Goal: Information Seeking & Learning: Learn about a topic

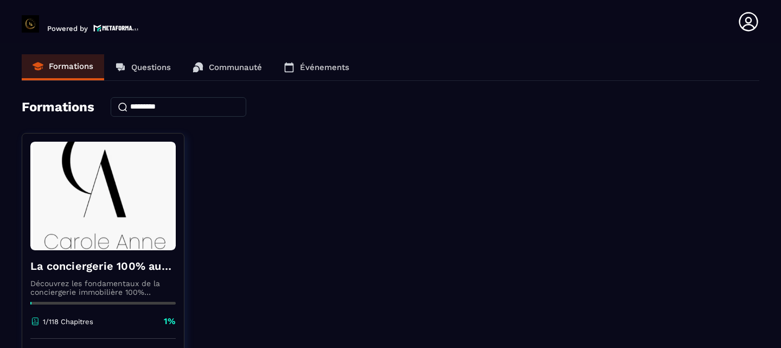
click at [170, 110] on input at bounding box center [179, 107] width 136 height 20
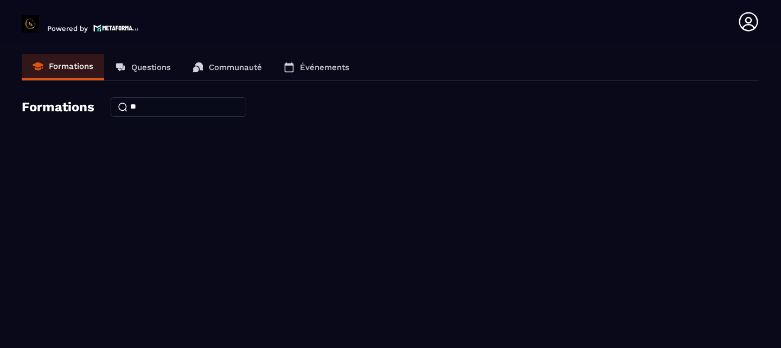
type input "*"
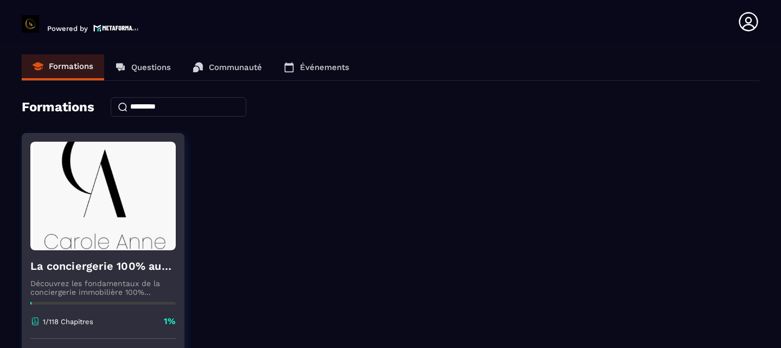
click at [100, 268] on h4 "La conciergerie 100% automatisée" at bounding box center [102, 265] width 145 height 15
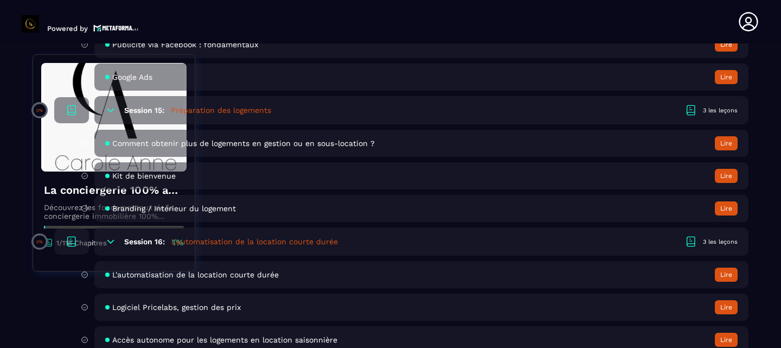
scroll to position [2140, 0]
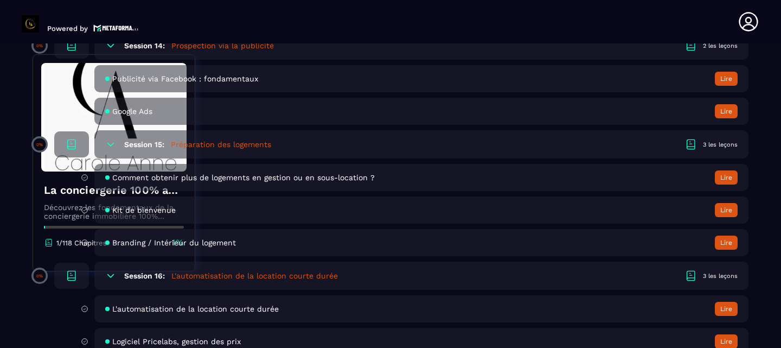
click at [266, 144] on h5 "Préparation des logements" at bounding box center [221, 144] width 100 height 11
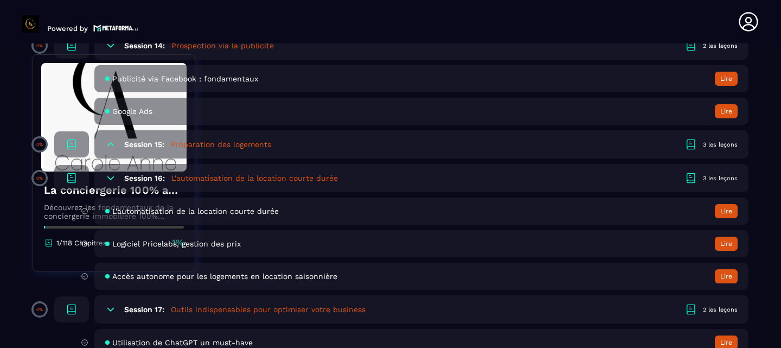
click at [726, 107] on button "Lire" at bounding box center [726, 111] width 23 height 14
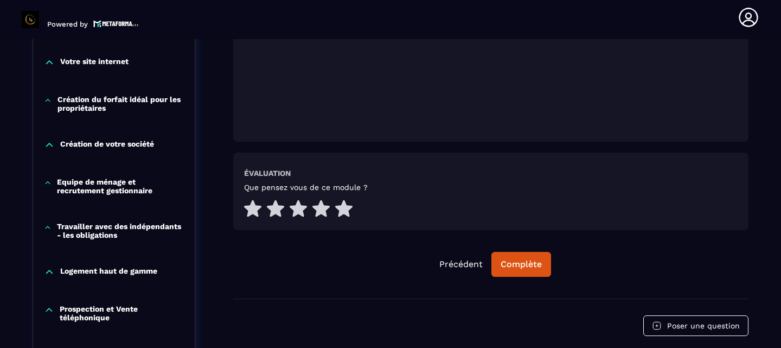
scroll to position [460, 0]
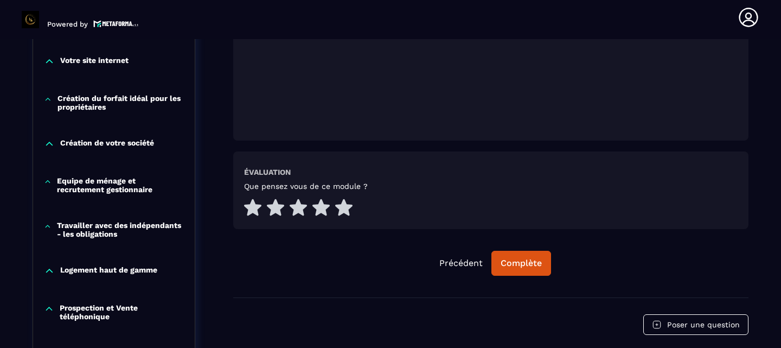
click at [43, 183] on div "Equipe de ménage et recrutement gestionnaire" at bounding box center [114, 184] width 162 height 17
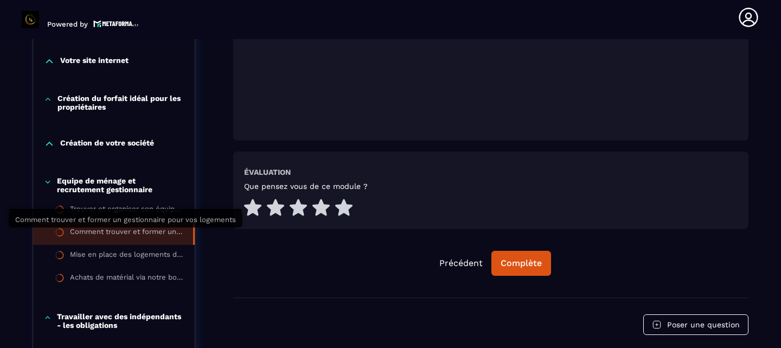
click at [140, 234] on div "Comment trouver et former un gestionnaire pour vos logements" at bounding box center [126, 233] width 112 height 12
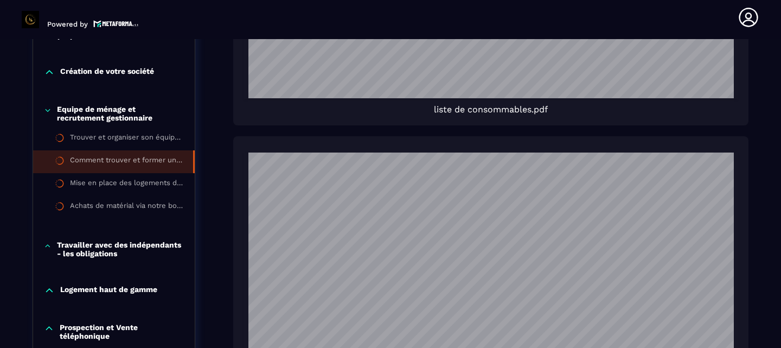
scroll to position [983, 0]
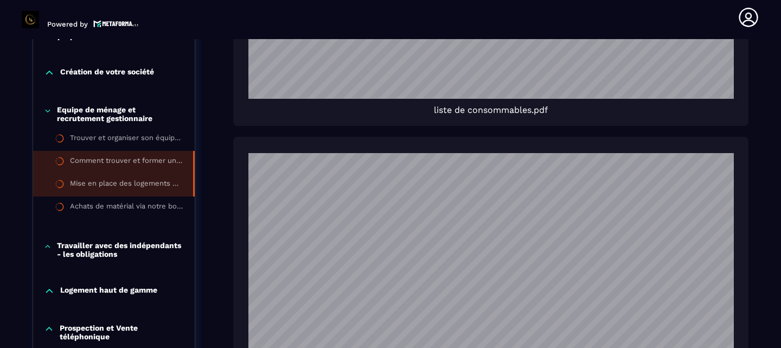
click at [129, 179] on div "Mise en place des logements dans votre conciergerie" at bounding box center [126, 185] width 112 height 12
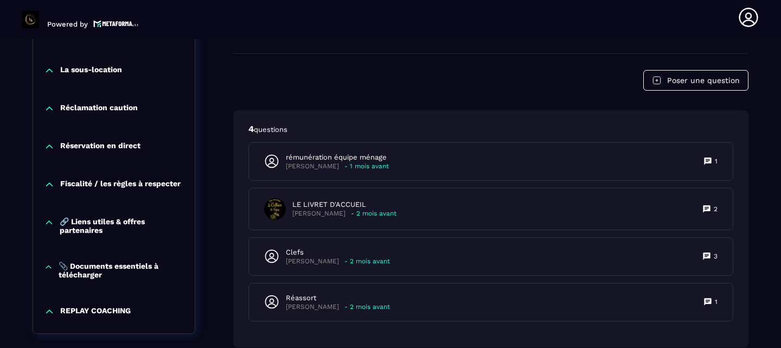
scroll to position [2221, 0]
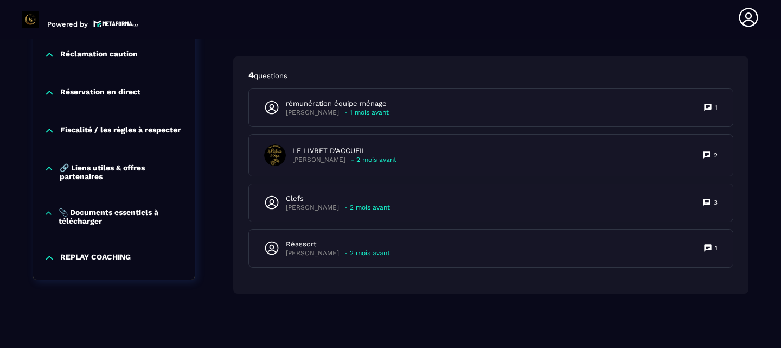
click at [87, 208] on p "📎 Documents essentiels à télécharger" at bounding box center [121, 216] width 125 height 17
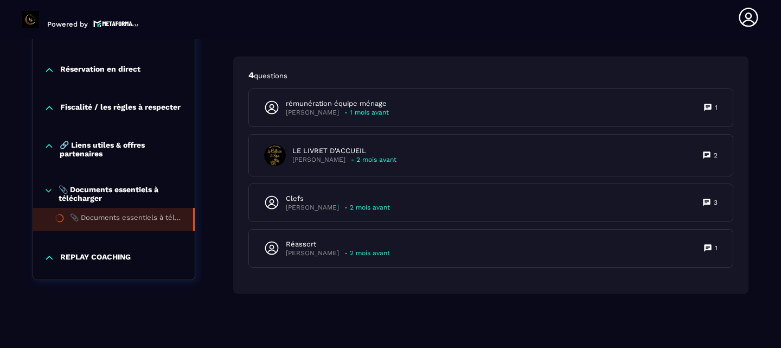
click at [120, 221] on div "📎 Documents essentiels à télécharger" at bounding box center [126, 219] width 112 height 12
